Goal: Task Accomplishment & Management: Use online tool/utility

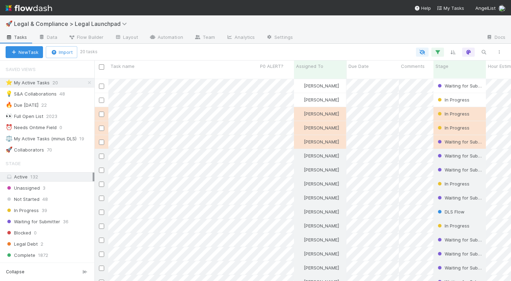
scroll to position [208, 417]
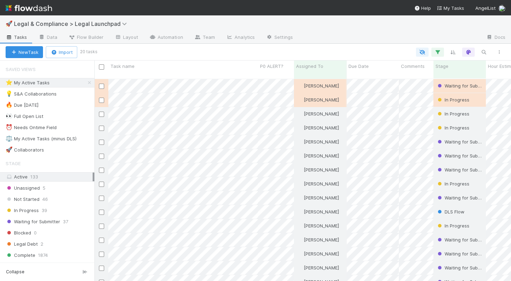
scroll to position [0, 0]
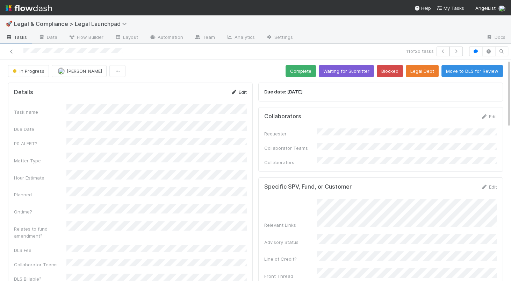
click at [246, 91] on link "Edit" at bounding box center [238, 92] width 16 height 6
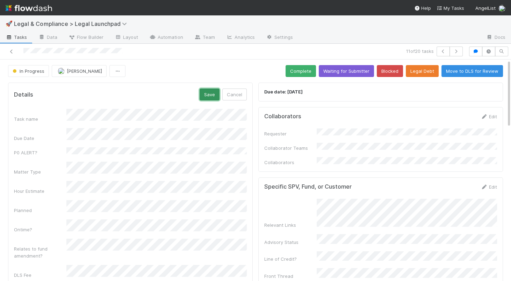
click at [212, 90] on button "Save" at bounding box center [210, 94] width 20 height 12
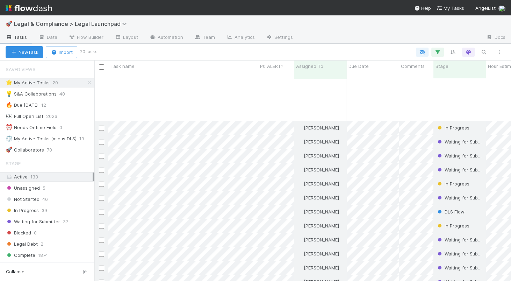
scroll to position [72, 0]
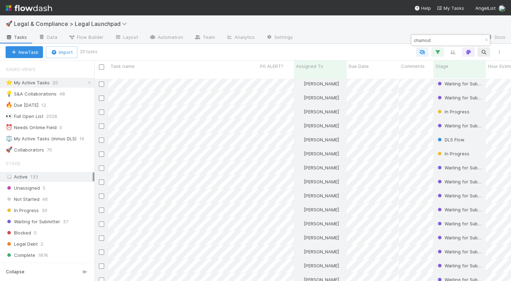
type input "chamod"
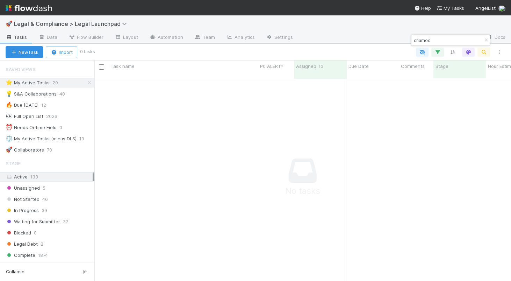
scroll to position [208, 417]
click at [485, 39] on icon "button" at bounding box center [486, 40] width 7 height 4
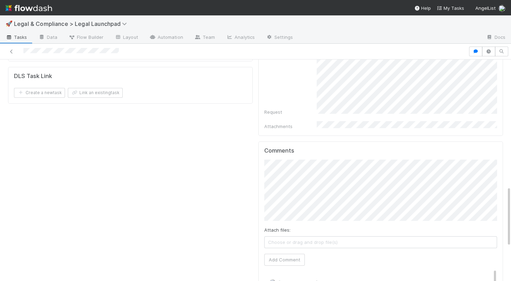
scroll to position [464, 0]
click at [280, 252] on button "Add Comment" at bounding box center [284, 258] width 41 height 12
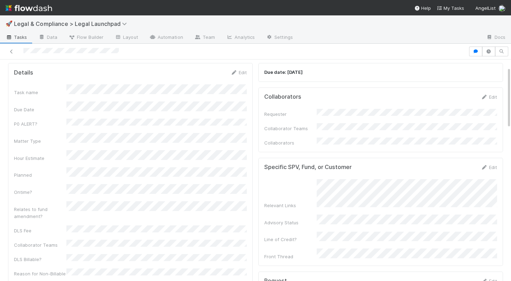
scroll to position [6, 0]
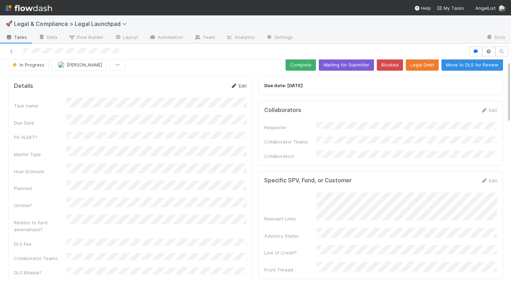
click at [246, 84] on link "Edit" at bounding box center [238, 86] width 16 height 6
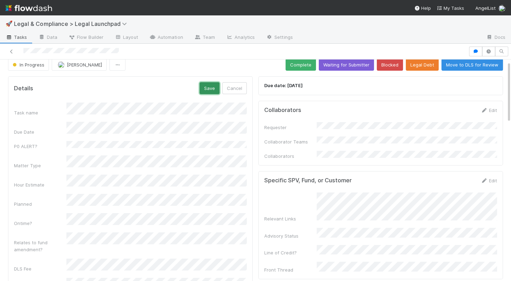
click at [211, 87] on button "Save" at bounding box center [210, 88] width 20 height 12
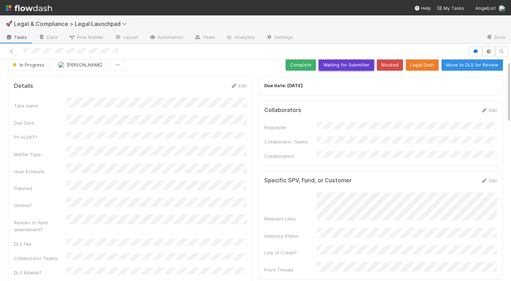
click at [341, 66] on button "Waiting for Submitter" at bounding box center [346, 65] width 55 height 12
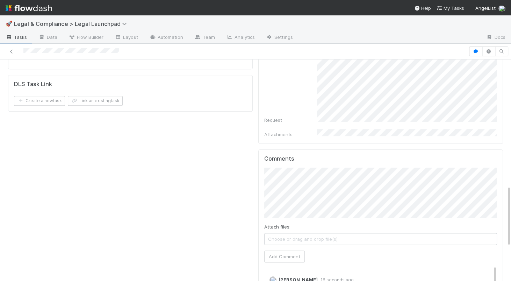
scroll to position [455, 0]
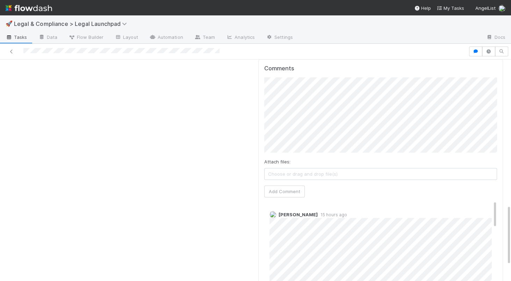
scroll to position [531, 0]
click at [293, 189] on button "Add Comment" at bounding box center [284, 195] width 41 height 12
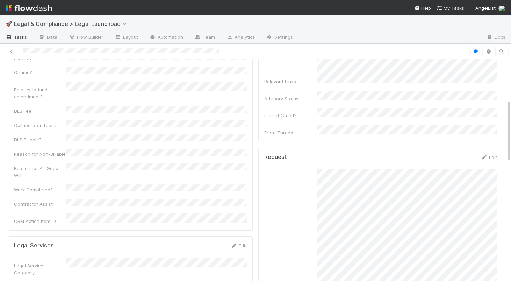
scroll to position [0, 0]
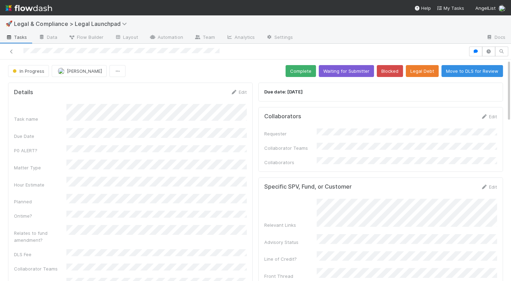
click at [239, 97] on form "Details Edit Task name Due Date P0 ALERT? Matter Type Hour Estimate Planned Ont…" at bounding box center [130, 227] width 233 height 279
click at [242, 93] on link "Edit" at bounding box center [238, 92] width 16 height 6
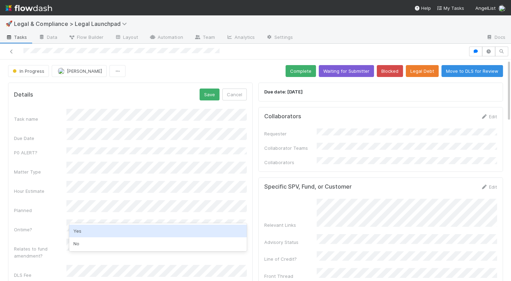
click at [89, 230] on div "Yes" at bounding box center [158, 231] width 178 height 13
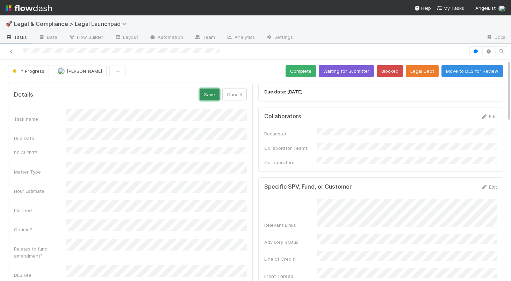
click at [210, 92] on button "Save" at bounding box center [210, 94] width 20 height 12
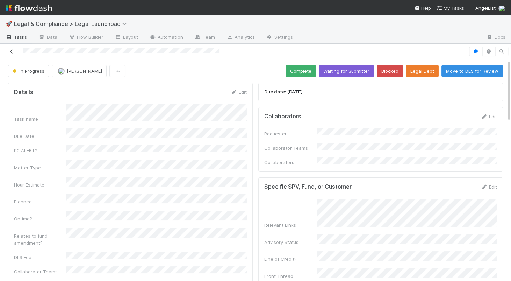
click at [10, 52] on icon at bounding box center [11, 51] width 7 height 5
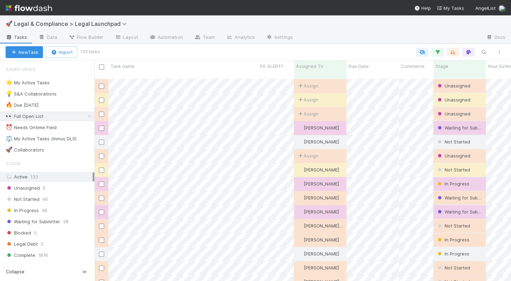
scroll to position [208, 417]
click at [83, 80] on div "⭐ My Active Tasks 20" at bounding box center [50, 82] width 89 height 9
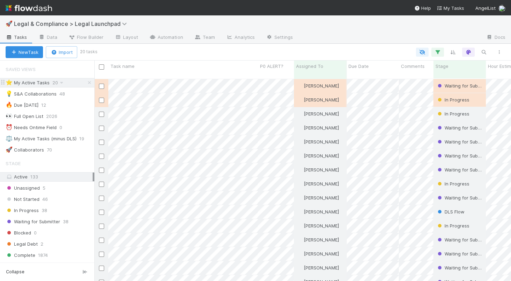
scroll to position [208, 417]
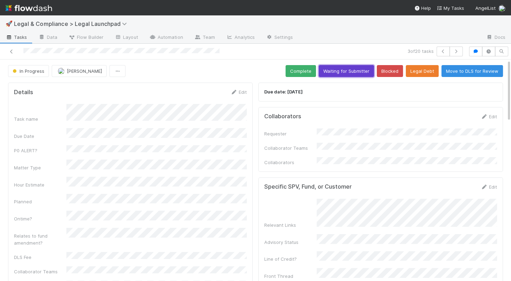
click at [352, 69] on button "Waiting for Submitter" at bounding box center [346, 71] width 55 height 12
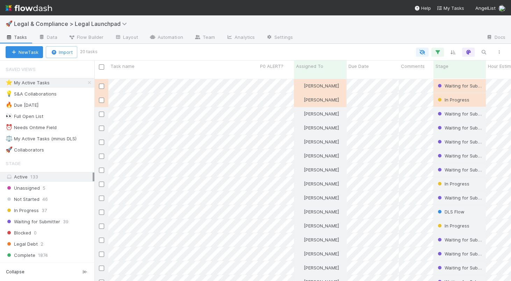
scroll to position [208, 417]
